Goal: Task Accomplishment & Management: Use online tool/utility

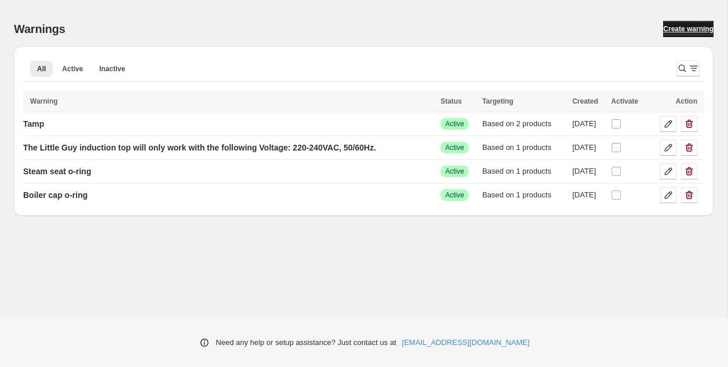
click at [679, 26] on span "Create warning" at bounding box center [688, 28] width 50 height 9
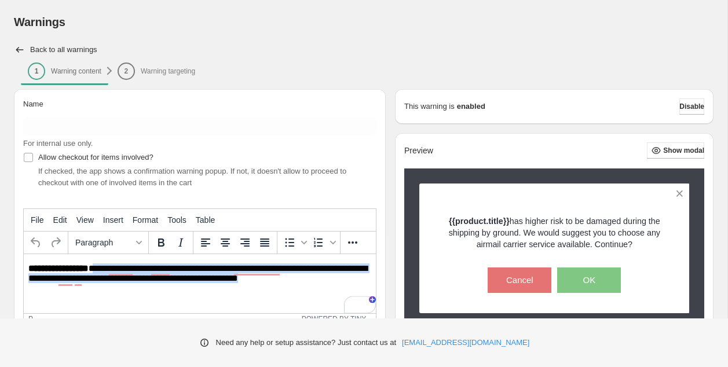
drag, startPoint x: 95, startPoint y: 271, endPoint x: 289, endPoint y: 284, distance: 194.5
click at [289, 284] on p "**********" at bounding box center [199, 274] width 343 height 21
paste body "To enrich screen reader interactions, please activate Accessibility in Grammarl…"
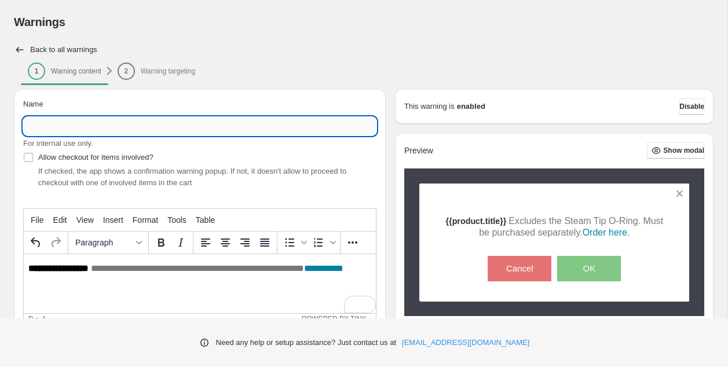
click at [123, 128] on input "Name" at bounding box center [199, 126] width 353 height 19
paste input "**********"
type input "**********"
drag, startPoint x: 121, startPoint y: 129, endPoint x: 27, endPoint y: 123, distance: 94.0
click at [27, 123] on input "**********" at bounding box center [199, 126] width 353 height 19
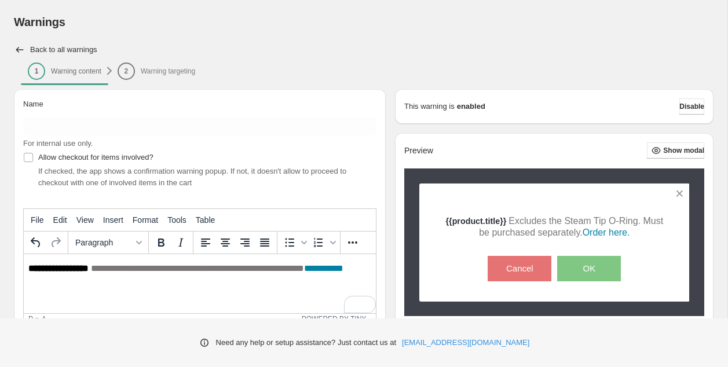
click at [180, 73] on li "2 Warning targeting" at bounding box center [157, 71] width 92 height 16
click at [162, 75] on li "2 Warning targeting" at bounding box center [157, 71] width 92 height 16
click at [155, 74] on li "2 Warning targeting" at bounding box center [157, 71] width 92 height 16
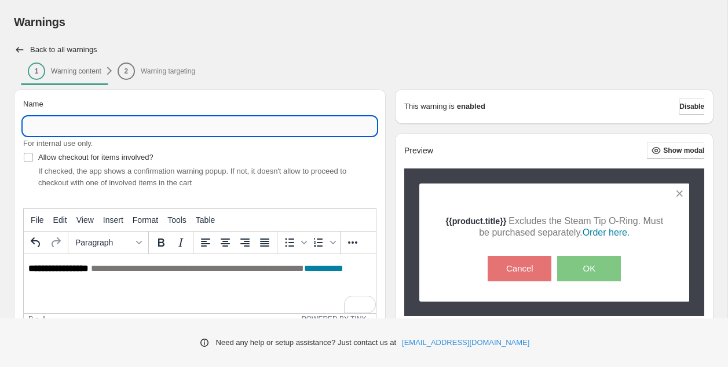
click at [55, 131] on input "Name" at bounding box center [199, 126] width 353 height 19
paste input "**********"
type input "**********"
click at [239, 161] on div "Allow checkout for items involved? If checked, the app shows a confirmation war…" at bounding box center [199, 168] width 353 height 39
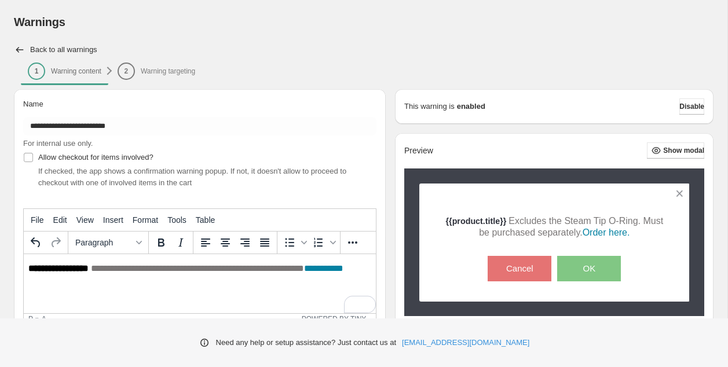
click at [172, 70] on li "2 Warning targeting" at bounding box center [157, 71] width 92 height 16
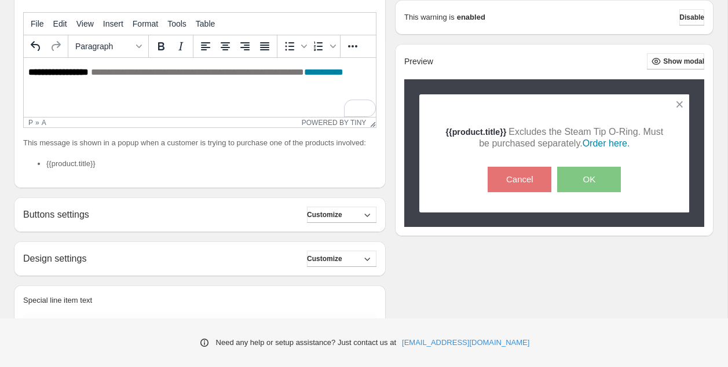
scroll to position [271, 0]
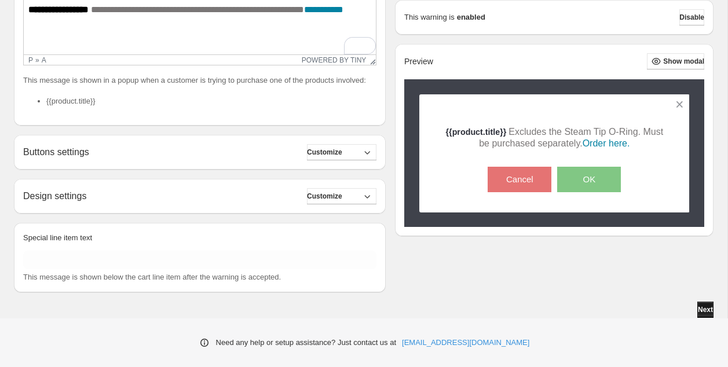
click at [698, 311] on span "Next" at bounding box center [705, 309] width 15 height 9
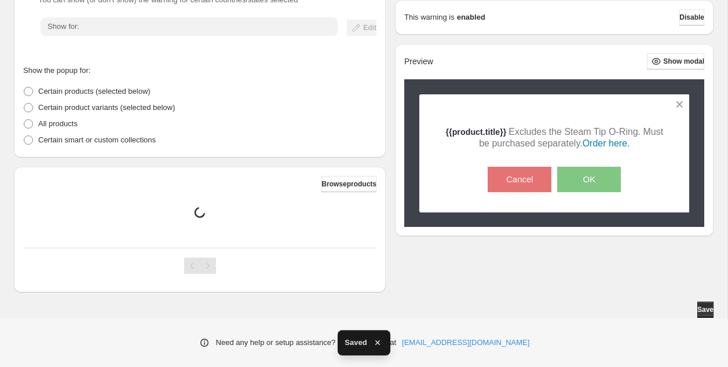
scroll to position [152, 0]
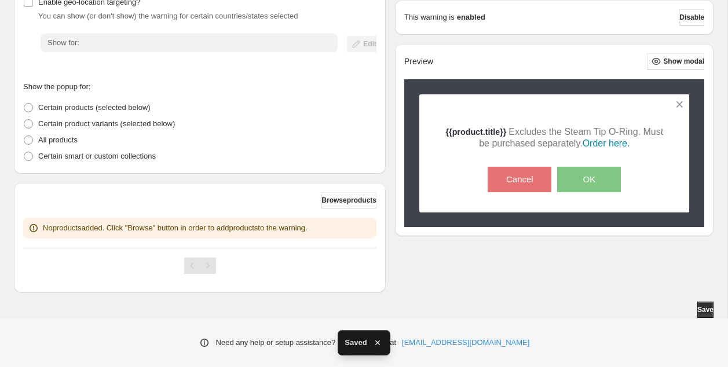
click at [334, 201] on span "Browse products" at bounding box center [349, 200] width 55 height 9
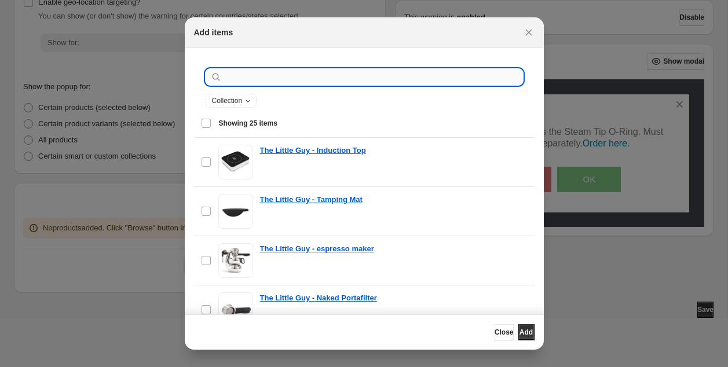
click at [237, 75] on input ":r27:" at bounding box center [373, 77] width 299 height 16
paste input "**********"
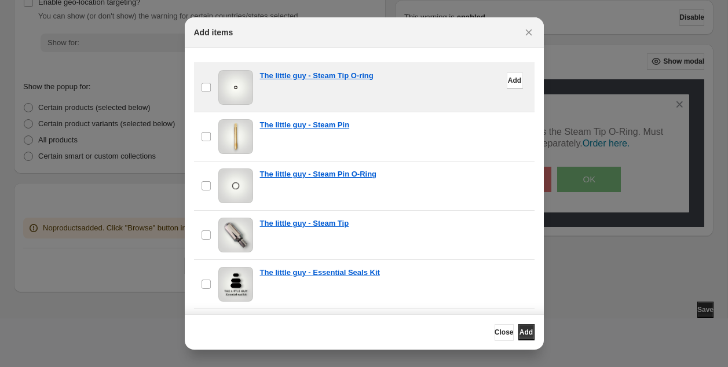
scroll to position [86, 0]
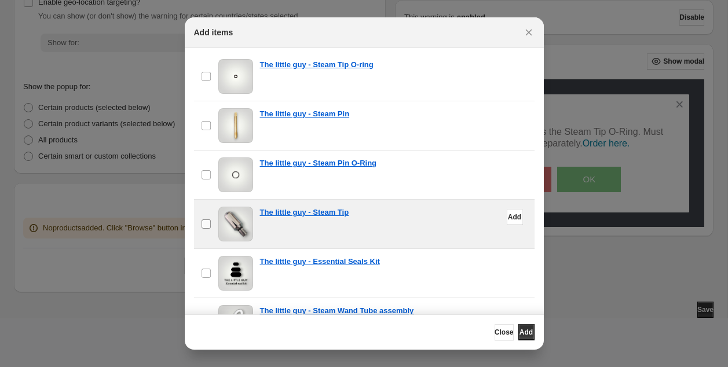
type input "**********"
click at [522, 336] on span "Add" at bounding box center [526, 332] width 13 height 9
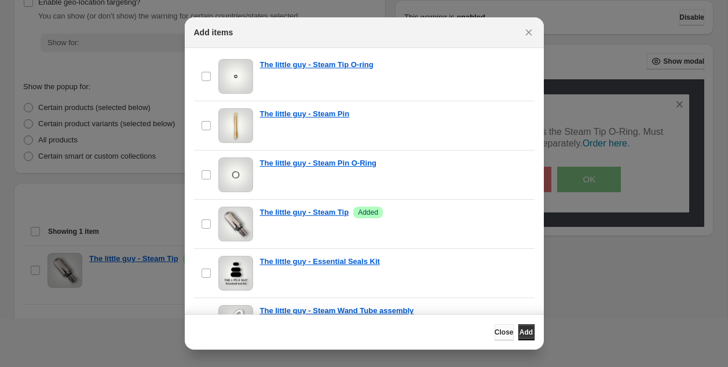
click at [495, 331] on span "Close" at bounding box center [504, 332] width 19 height 9
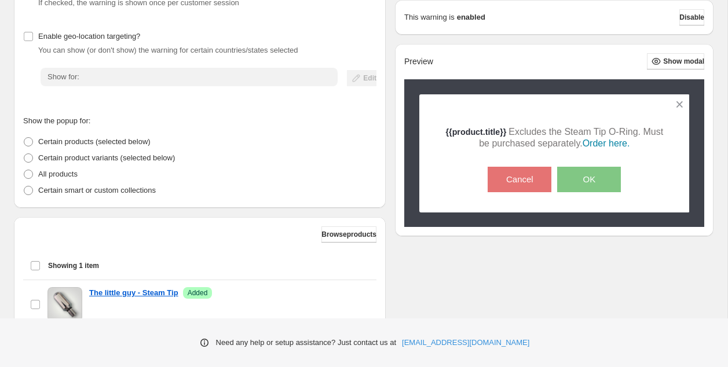
scroll to position [208, 0]
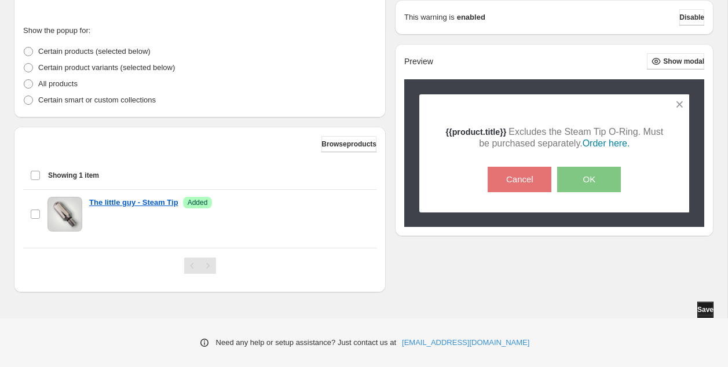
click at [698, 309] on span "Save" at bounding box center [706, 309] width 16 height 9
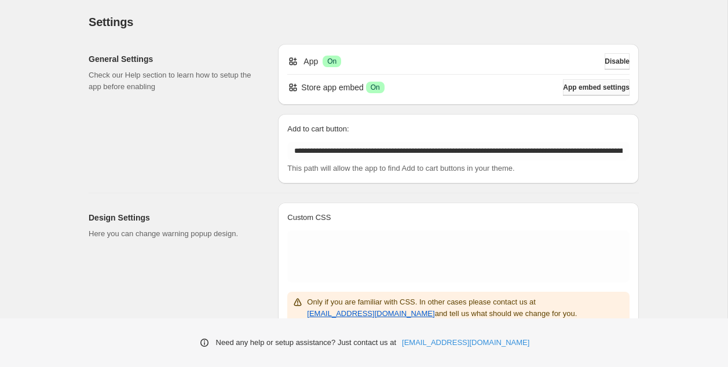
click at [588, 86] on span "App embed settings" at bounding box center [596, 87] width 67 height 9
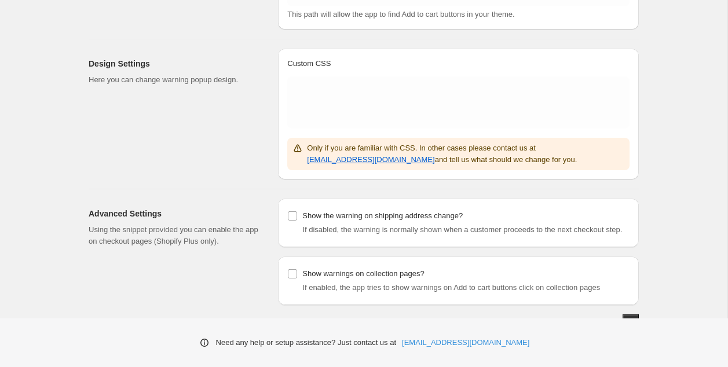
scroll to position [178, 0]
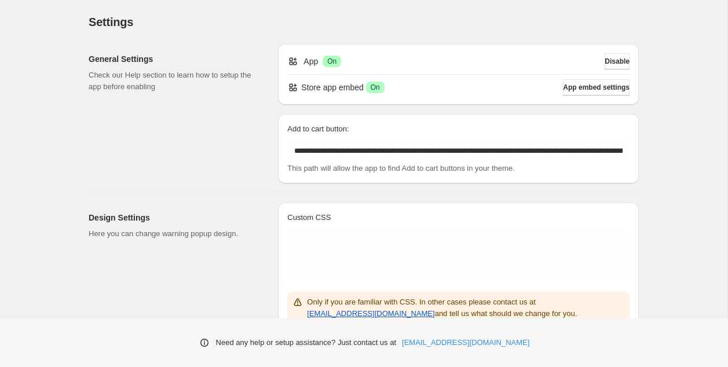
scroll to position [178, 0]
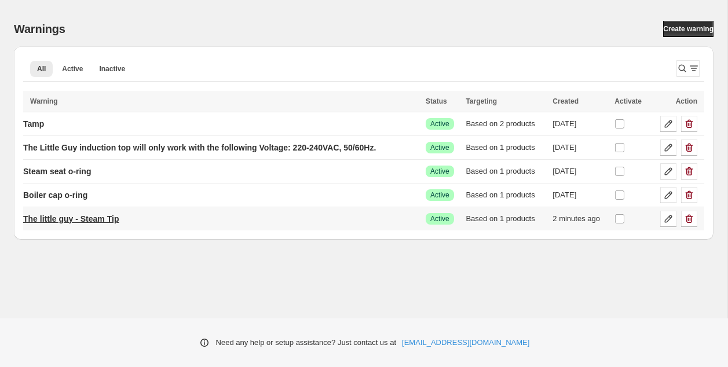
click at [81, 223] on p "The little guy - Steam Tip" at bounding box center [71, 219] width 96 height 12
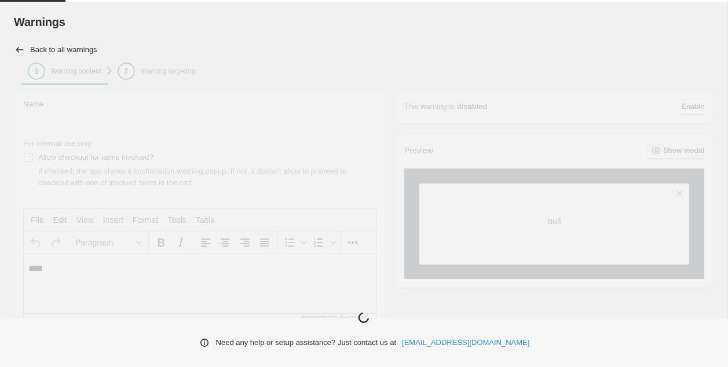
type input "**********"
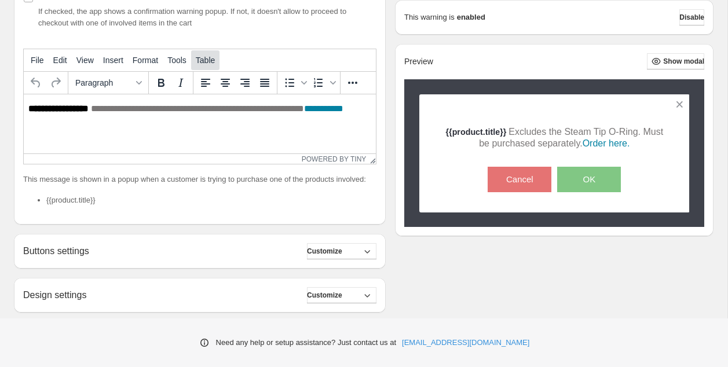
scroll to position [271, 0]
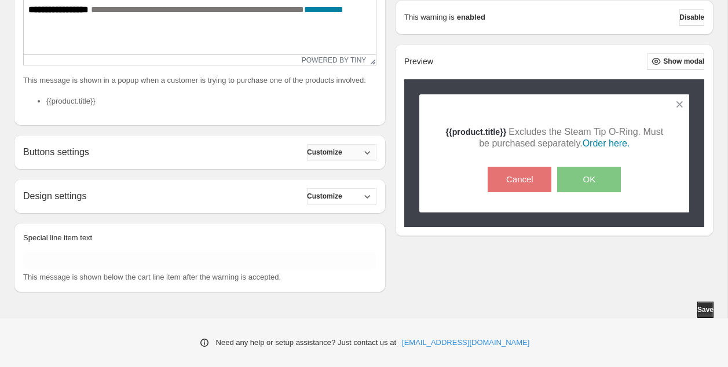
click at [364, 154] on icon "button" at bounding box center [368, 153] width 12 height 12
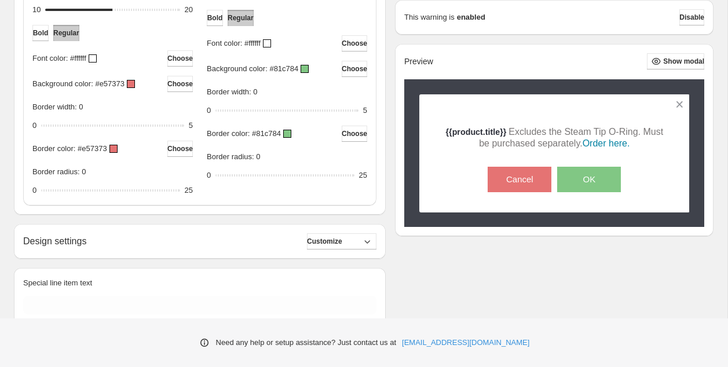
scroll to position [589, 0]
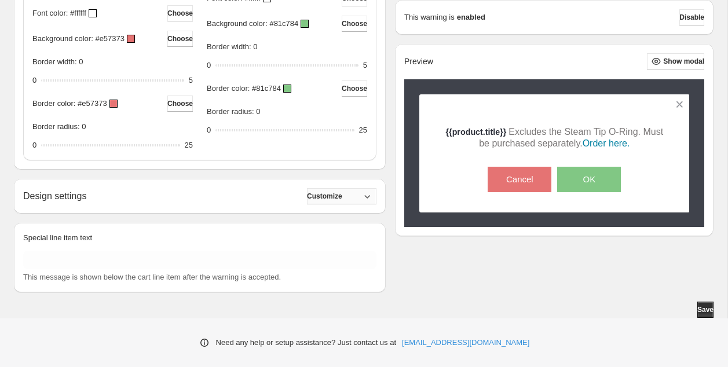
click at [331, 200] on span "Customize" at bounding box center [324, 196] width 35 height 9
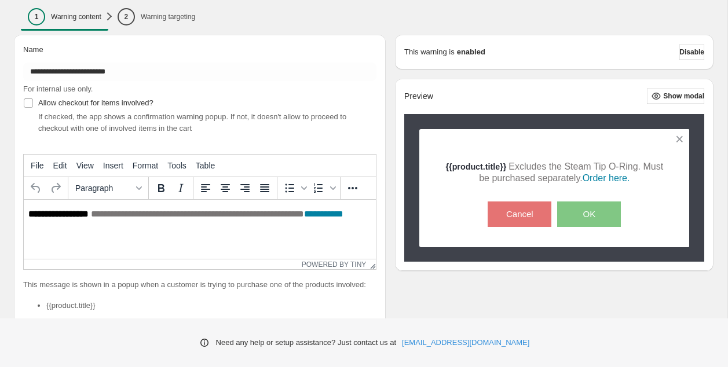
scroll to position [57, 0]
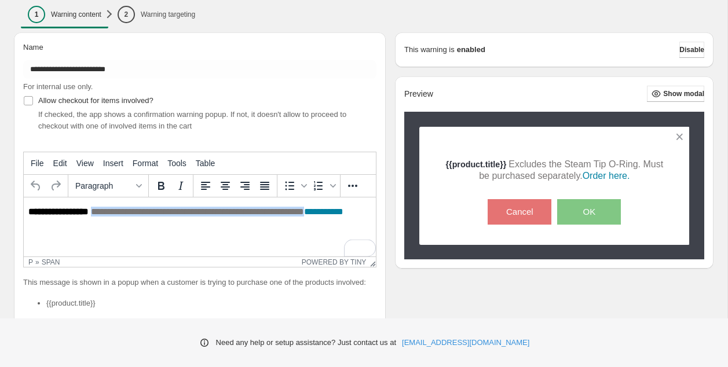
drag, startPoint x: 93, startPoint y: 213, endPoint x: 75, endPoint y: 225, distance: 22.5
click at [75, 225] on p "**********" at bounding box center [199, 218] width 343 height 22
copy span "**********"
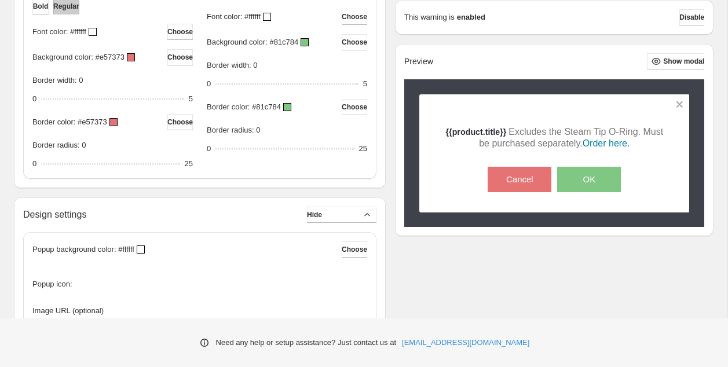
scroll to position [753, 0]
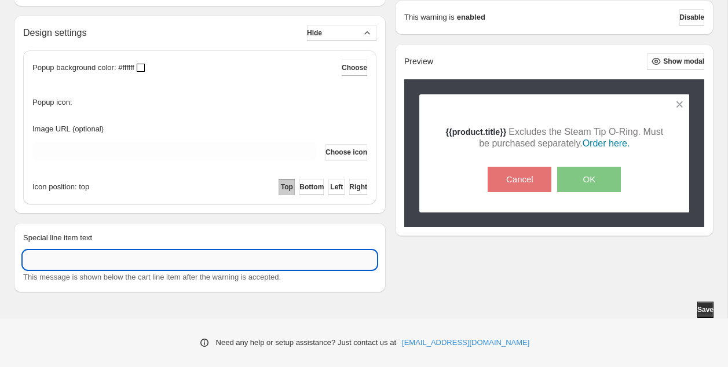
click at [90, 260] on input "Special line item text" at bounding box center [199, 260] width 353 height 19
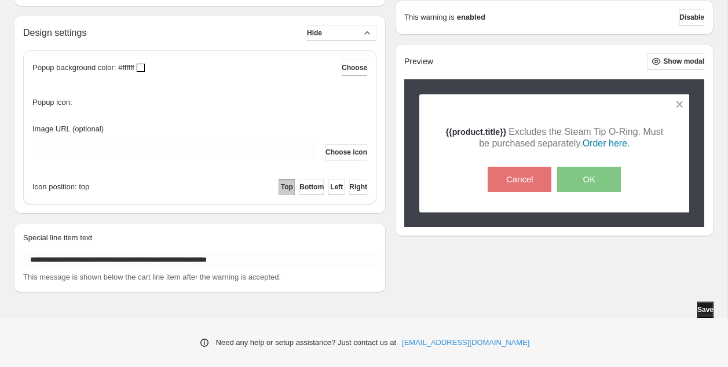
click at [698, 310] on span "Save" at bounding box center [706, 309] width 16 height 9
type input "**********"
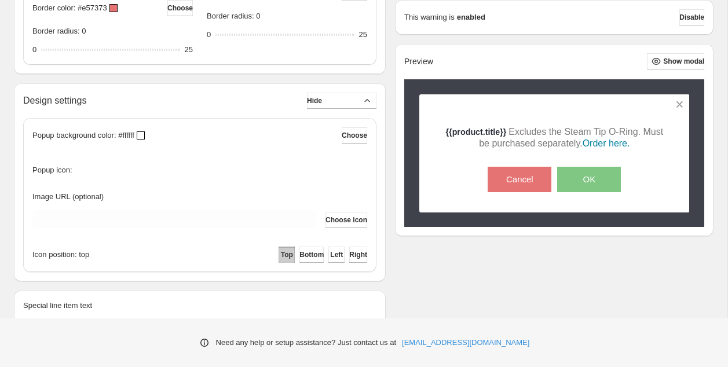
scroll to position [674, 0]
click at [322, 104] on span "Hide" at bounding box center [314, 99] width 15 height 9
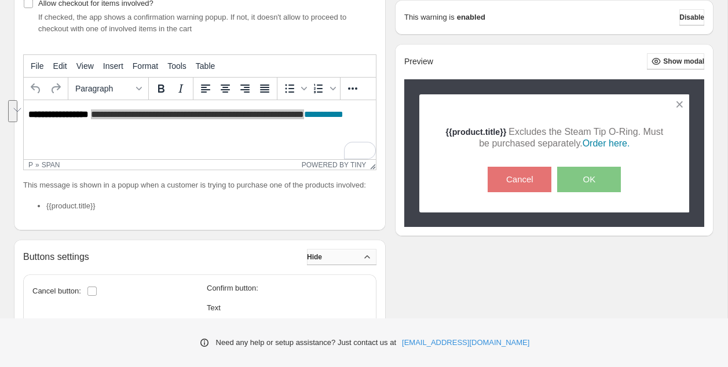
scroll to position [23, 0]
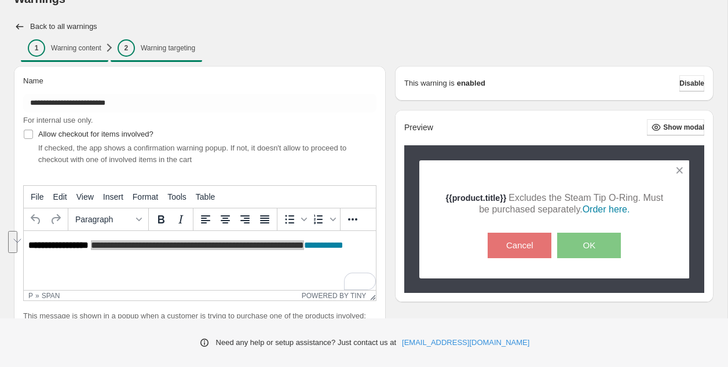
click at [176, 50] on p "Warning targeting" at bounding box center [168, 47] width 54 height 9
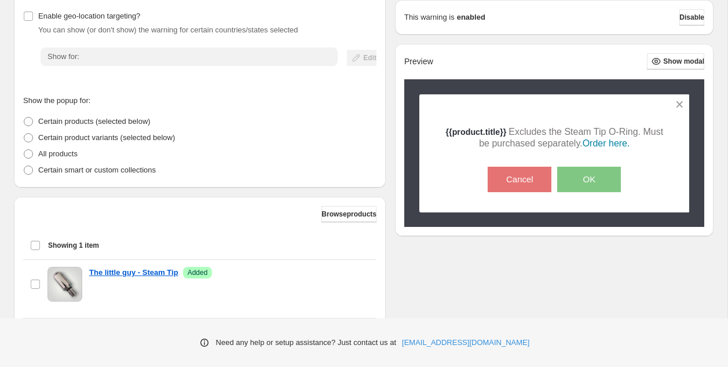
scroll to position [0, 0]
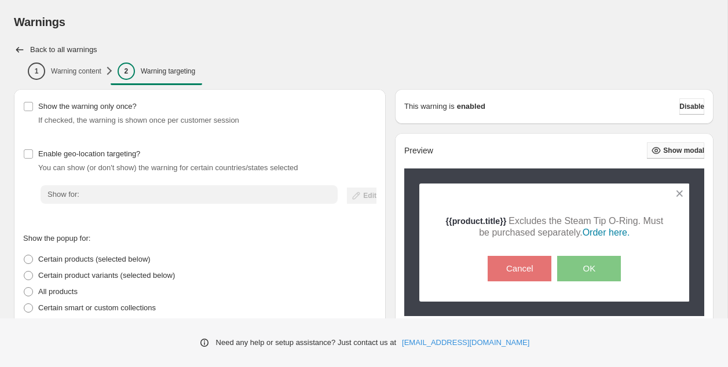
click at [674, 156] on button "Show modal" at bounding box center [675, 151] width 57 height 16
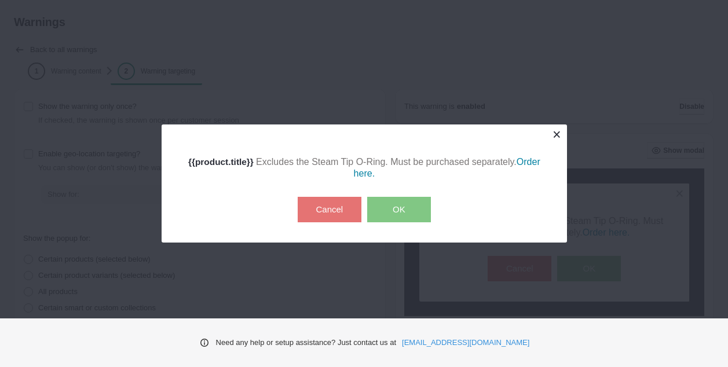
click at [554, 132] on button at bounding box center [557, 135] width 20 height 20
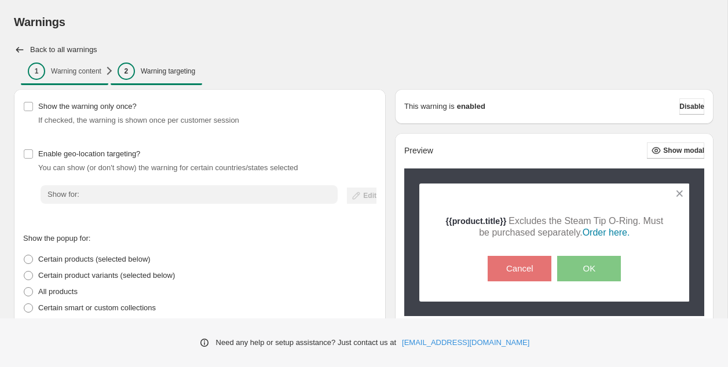
click at [79, 67] on p "Warning content" at bounding box center [76, 71] width 50 height 9
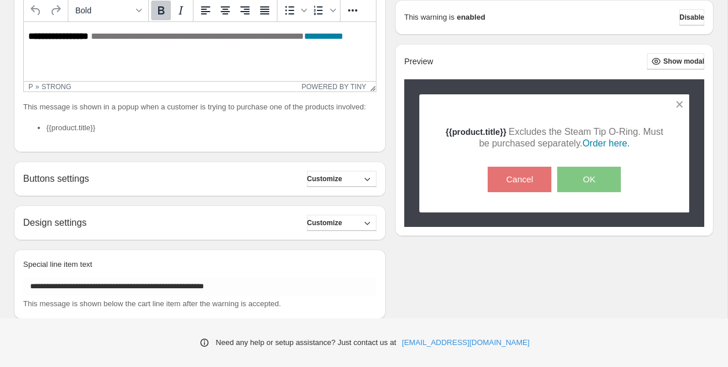
scroll to position [250, 0]
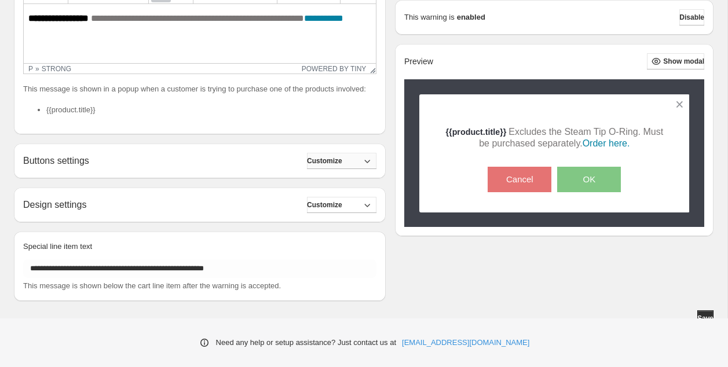
click at [340, 169] on button "Customize" at bounding box center [342, 161] width 70 height 16
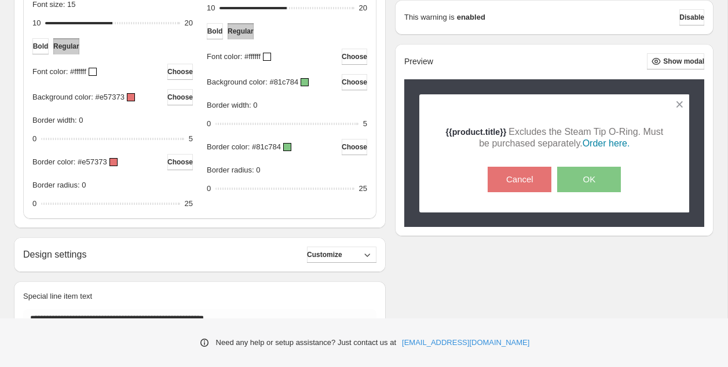
scroll to position [589, 0]
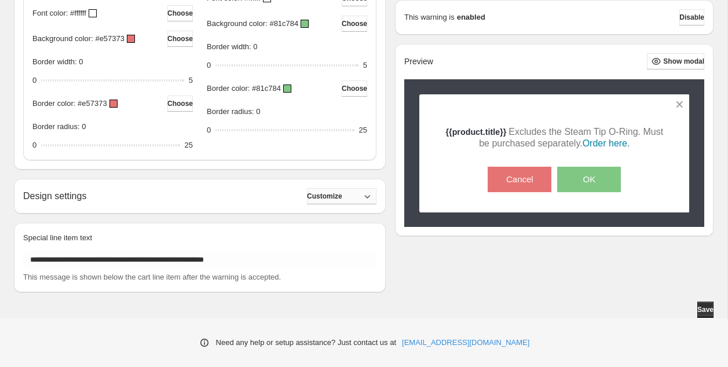
click at [324, 197] on span "Customize" at bounding box center [324, 196] width 35 height 9
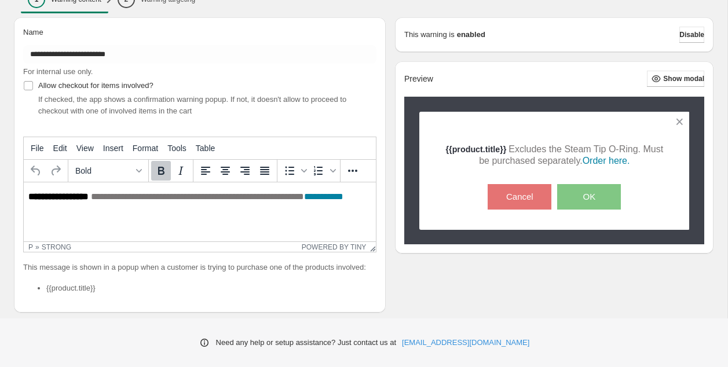
scroll to position [72, 0]
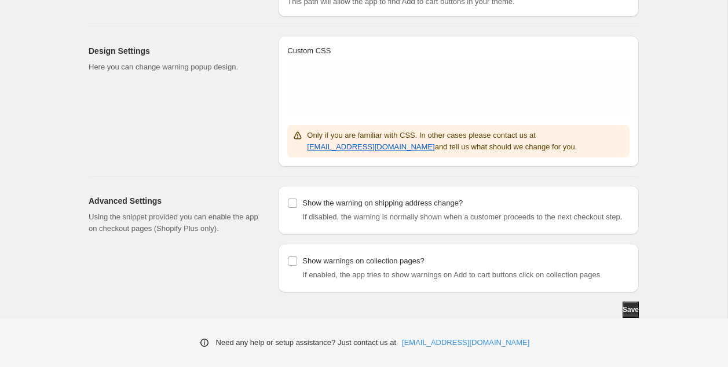
scroll to position [178, 0]
click at [623, 310] on span "Save" at bounding box center [631, 309] width 16 height 9
click at [298, 195] on label "Show the warning on shipping address change?" at bounding box center [375, 203] width 176 height 16
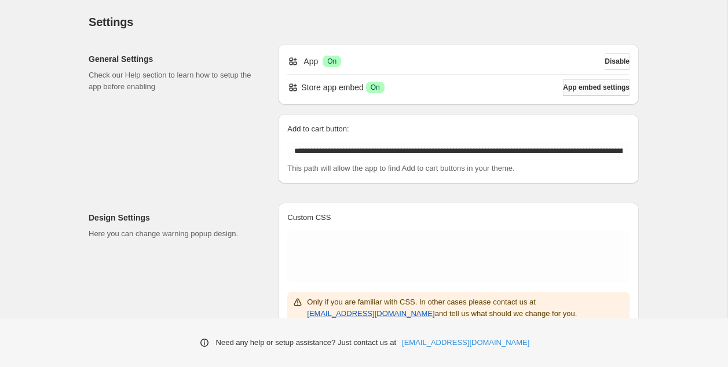
click at [607, 89] on span "App embed settings" at bounding box center [596, 87] width 67 height 9
